Goal: Task Accomplishment & Management: Complete application form

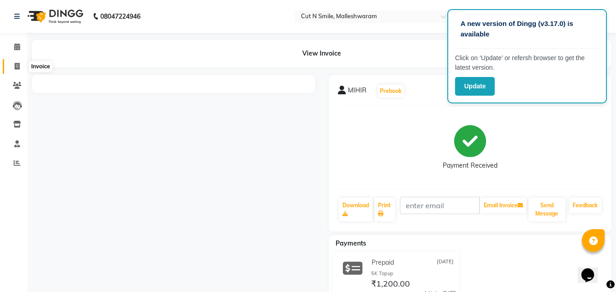
click at [11, 65] on span at bounding box center [17, 67] width 16 height 10
select select "7223"
select select "service"
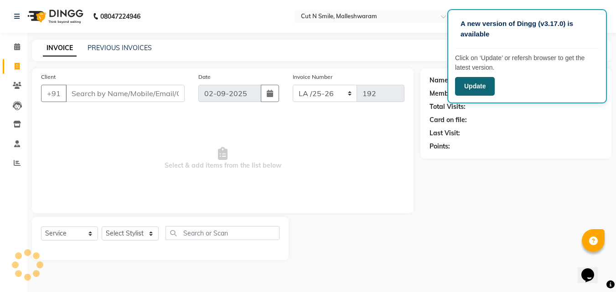
click at [475, 82] on button "Update" at bounding box center [475, 86] width 40 height 19
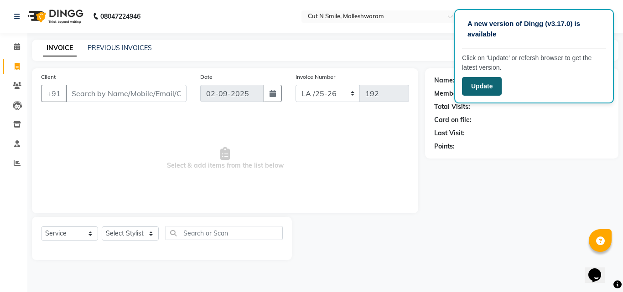
click at [474, 88] on button "Update" at bounding box center [482, 86] width 40 height 19
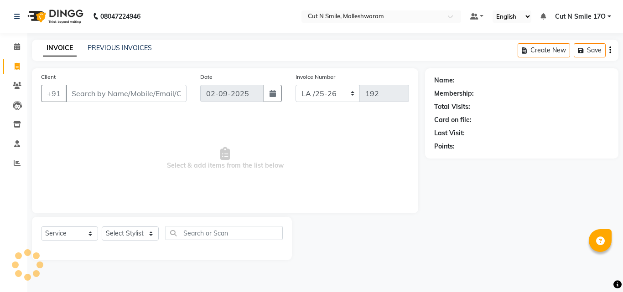
select select "7223"
select select "service"
click at [312, 92] on select "NW/25-26 SW/2025-26 NA/2025-26 VN/25-26 LA /25-26" at bounding box center [328, 93] width 65 height 17
click at [323, 91] on select "NW/25-26 SW/2025-26 NA/2025-26 VN/25-26 LA /25-26" at bounding box center [328, 93] width 65 height 17
click at [323, 95] on select "NW/25-26 SW/2025-26 NA/2025-26 VN/25-26 LA /25-26" at bounding box center [328, 93] width 65 height 17
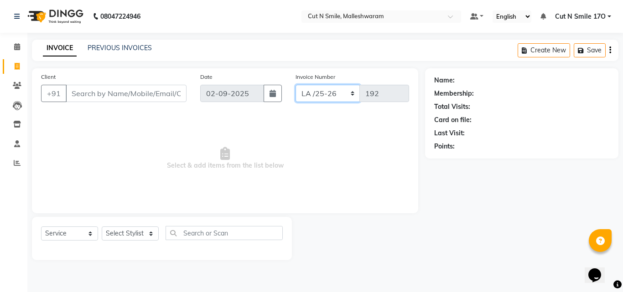
select select "8153"
click at [296, 85] on select "NW/25-26 SW/2025-26 NA/2025-26 VN/25-26 LA /25-26" at bounding box center [328, 93] width 65 height 17
type input "1296"
click at [310, 94] on select "NW/25-26 SW/2025-26 NA/2025-26 VN/25-26 LA /25-26" at bounding box center [328, 93] width 65 height 17
select select "7225"
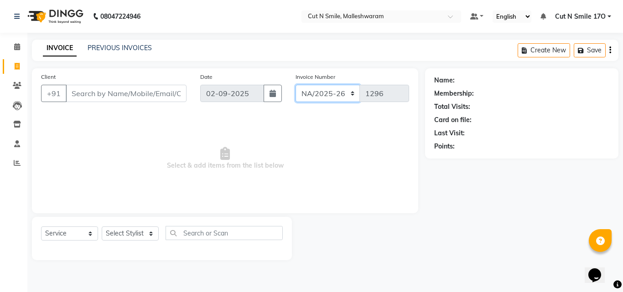
click at [296, 85] on select "NW/25-26 SW/2025-26 NA/2025-26 VN/25-26 LA /25-26" at bounding box center [328, 93] width 65 height 17
type input "1455"
click at [316, 95] on select "NW/25-26 SW/2025-26 NA/2025-26 VN/25-26 LA /25-26" at bounding box center [328, 93] width 65 height 17
click at [318, 102] on select "NW/25-26 SW/2025-26 NA/2025-26 VN/25-26 LA /25-26" at bounding box center [328, 93] width 65 height 17
click at [314, 94] on select "NW/25-26 SW/2025-26 NA/2025-26 VN/25-26 LA /25-26" at bounding box center [328, 93] width 65 height 17
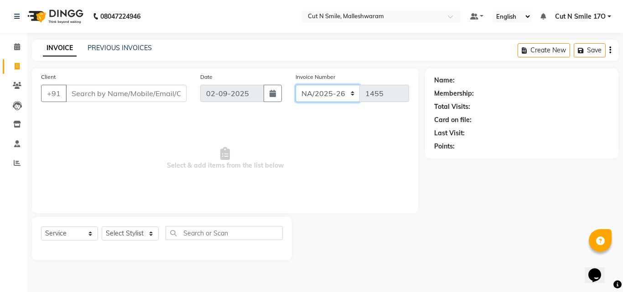
select select "8153"
click at [296, 85] on select "NW/25-26 SW/2025-26 NA/2025-26 VN/25-26 LA /25-26" at bounding box center [328, 93] width 65 height 17
type input "1296"
click at [160, 94] on input "Client" at bounding box center [126, 93] width 121 height 17
